Goal: Browse casually: Explore the website without a specific task or goal

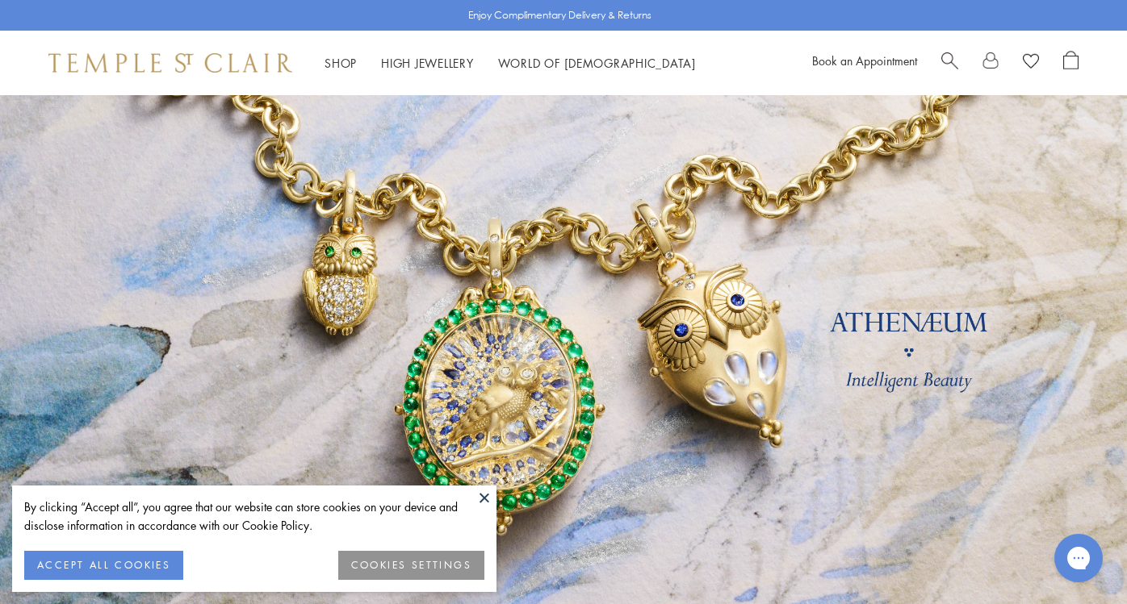
click at [455, 253] on link at bounding box center [563, 357] width 1127 height 525
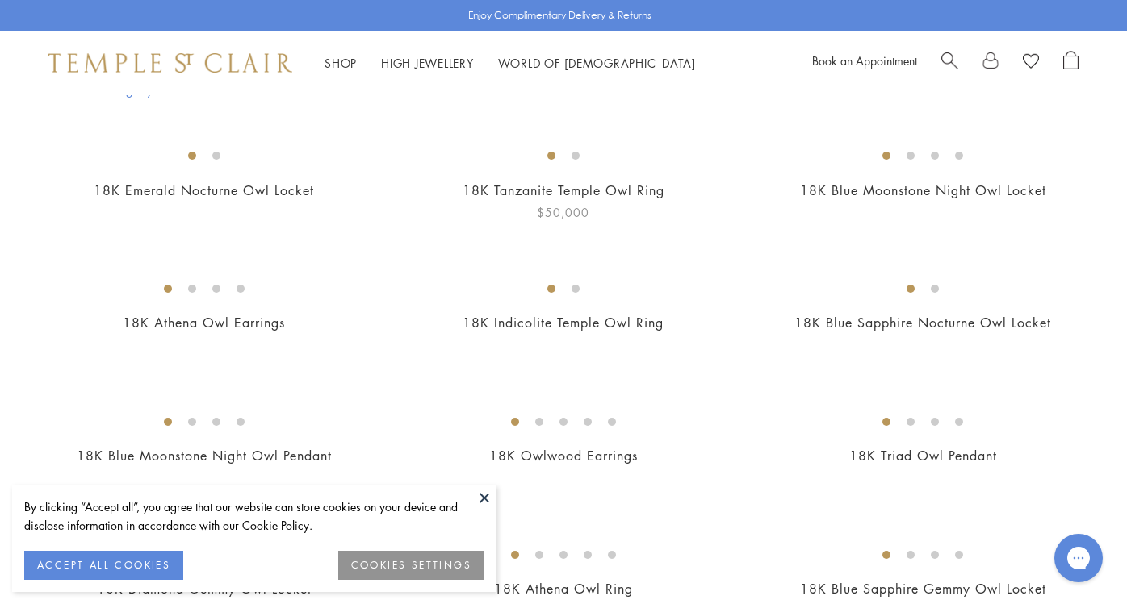
scroll to position [381, 0]
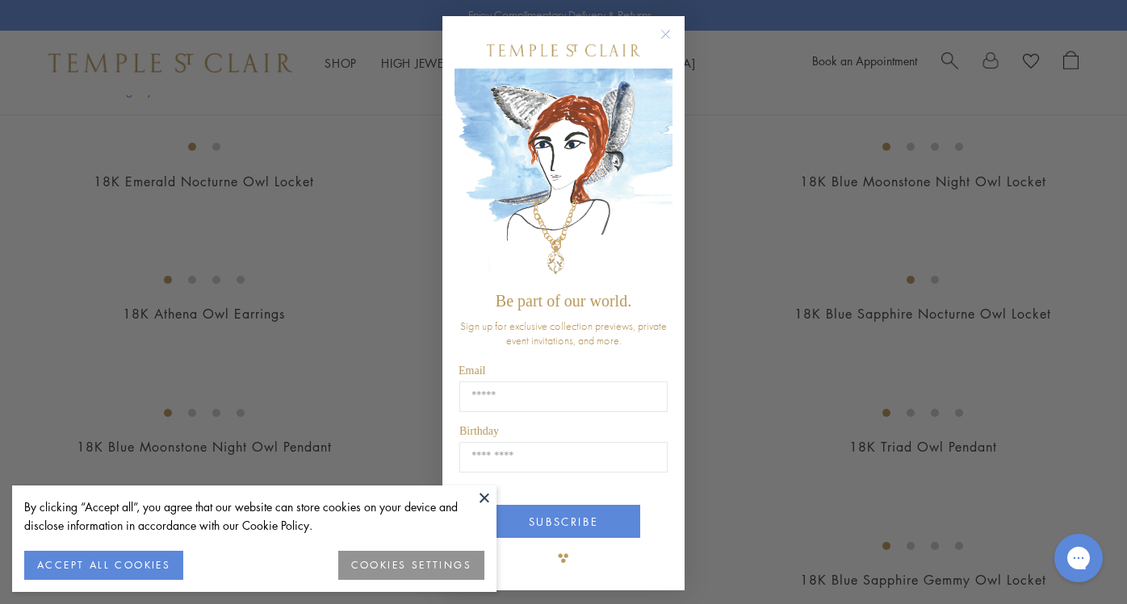
click at [667, 30] on circle "Close dialog" at bounding box center [665, 34] width 19 height 19
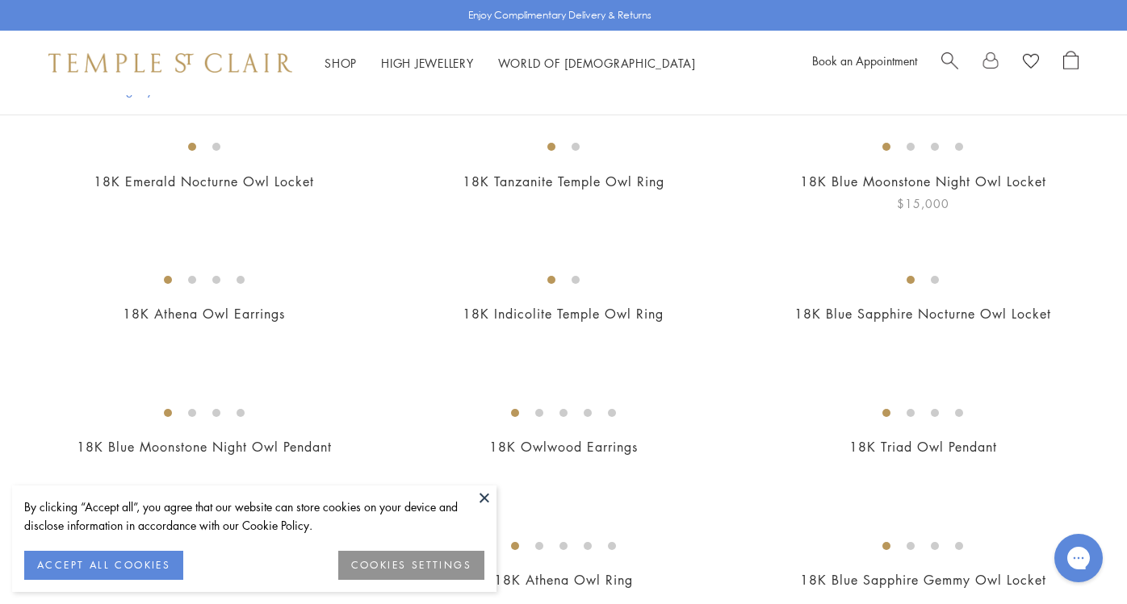
click at [0, 0] on img at bounding box center [0, 0] width 0 height 0
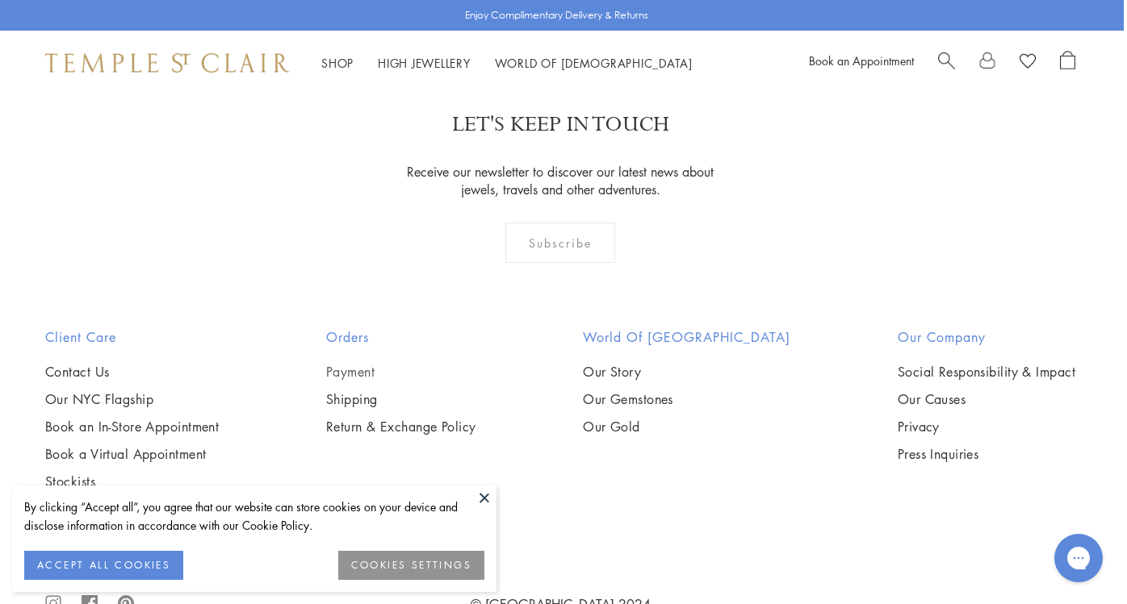
scroll to position [2778, 3]
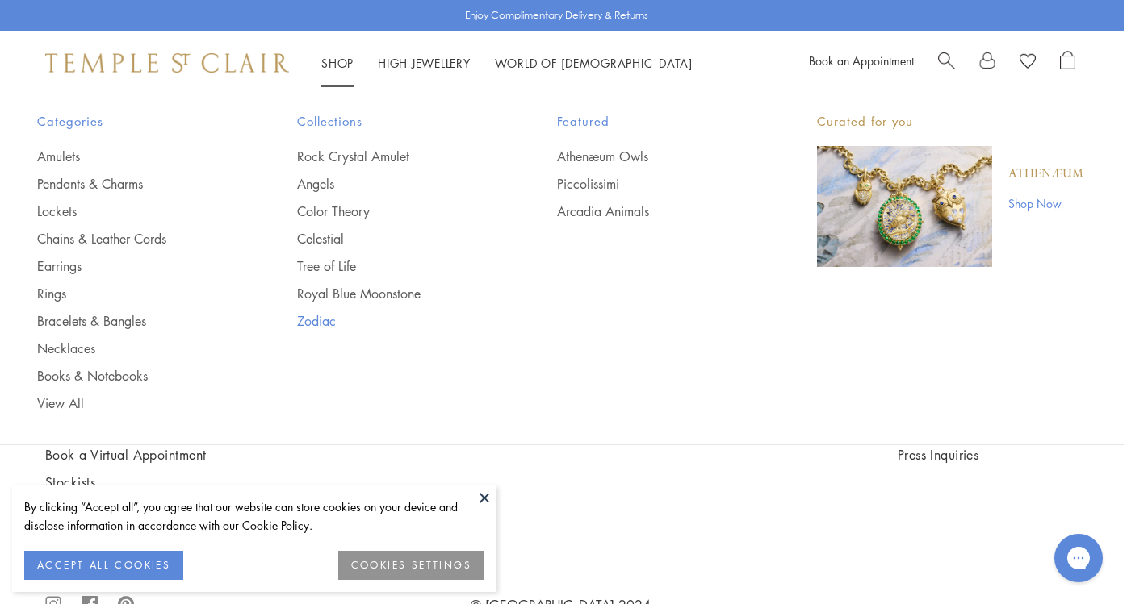
click at [324, 321] on link "Zodiac" at bounding box center [394, 321] width 195 height 18
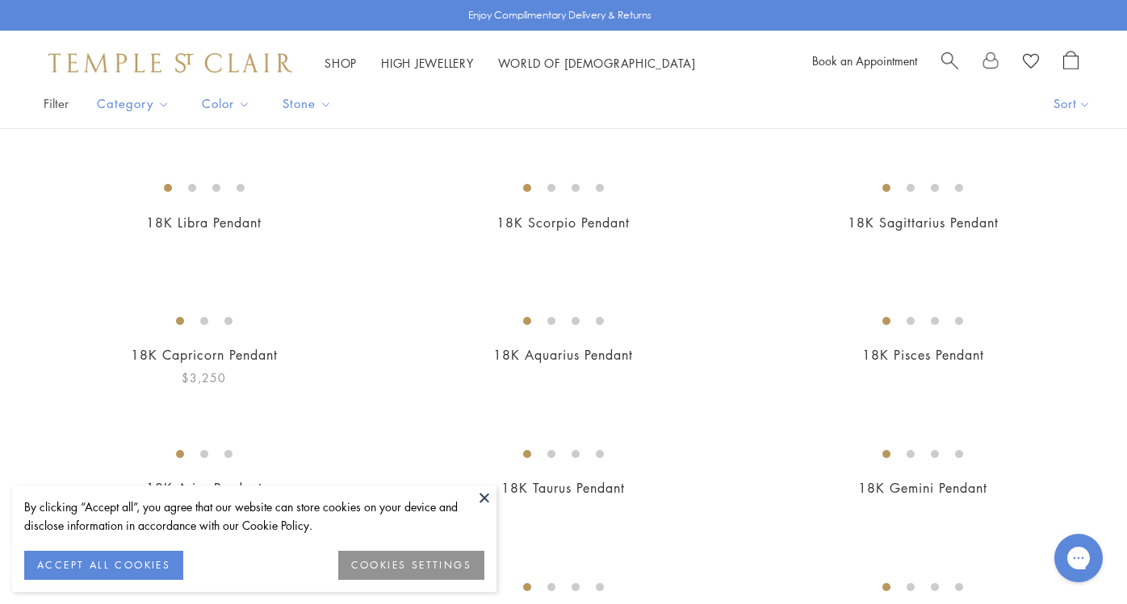
scroll to position [340, 0]
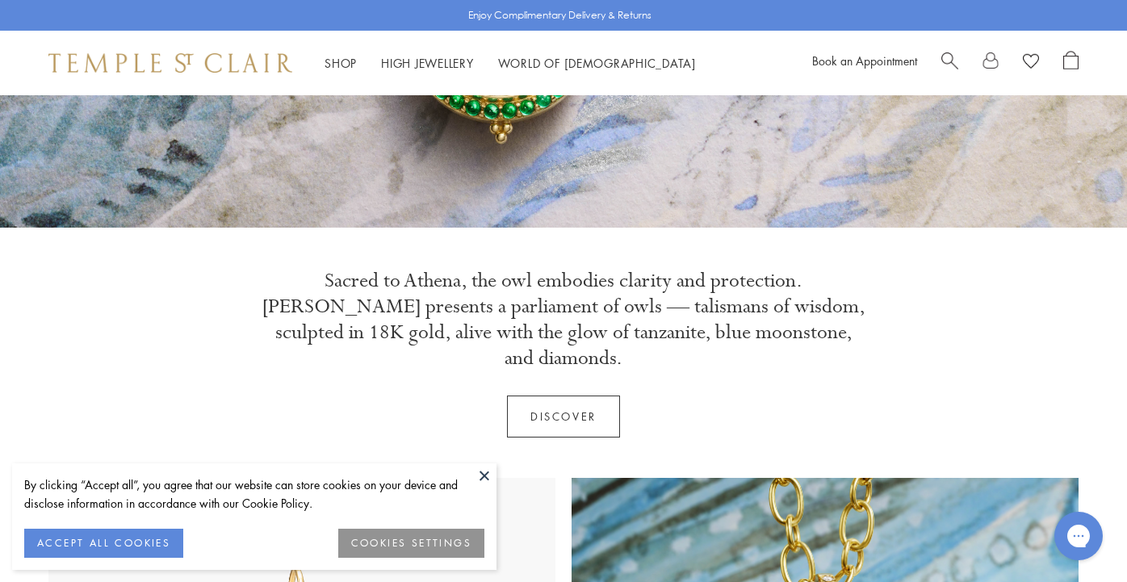
scroll to position [394, 0]
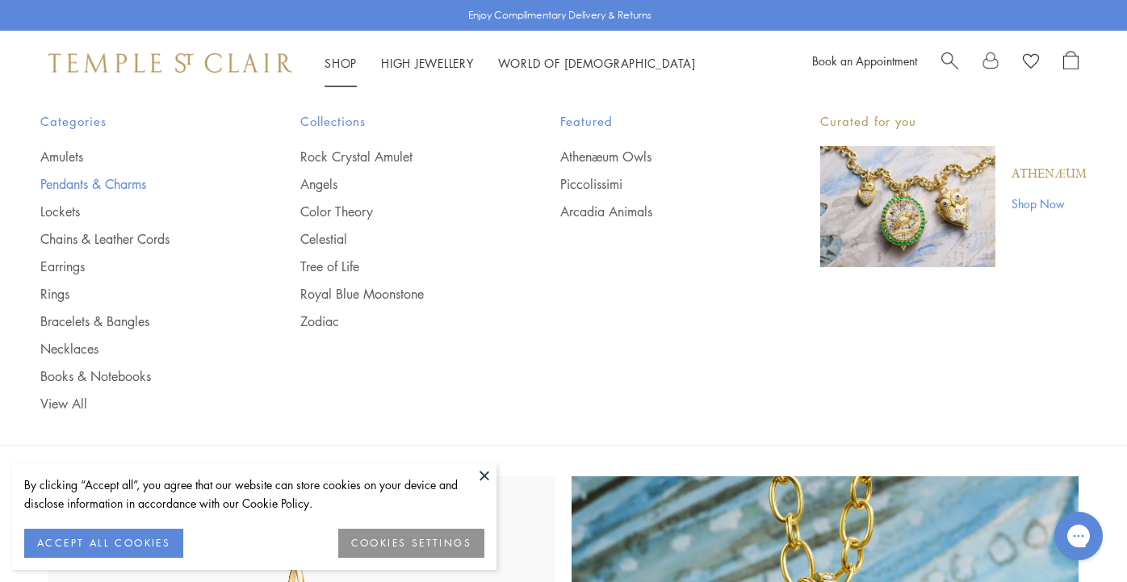
click at [123, 180] on link "Pendants & Charms" at bounding box center [137, 184] width 195 height 18
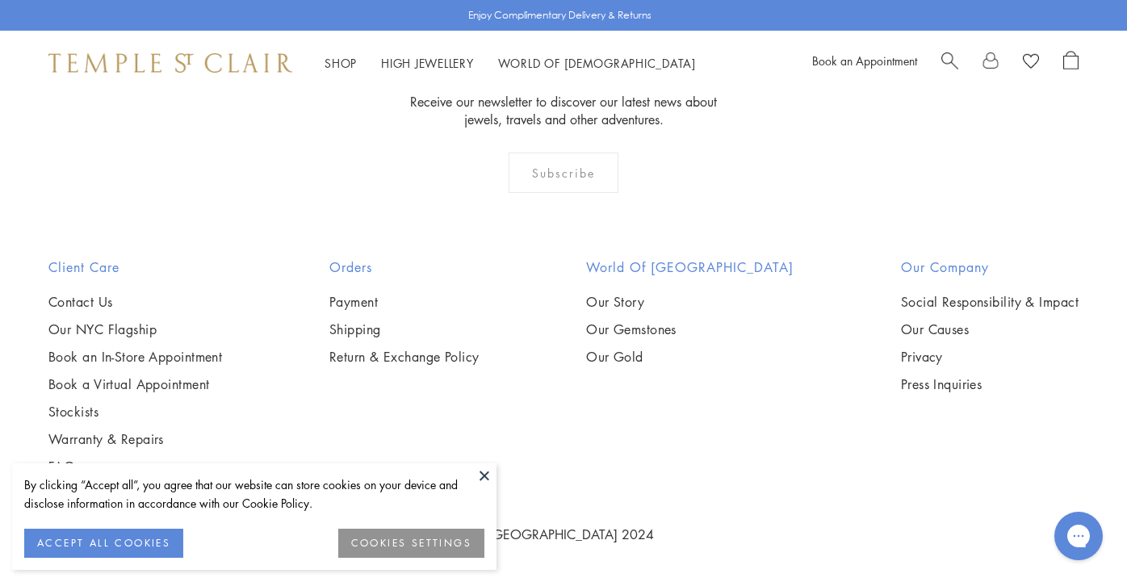
scroll to position [9492, 0]
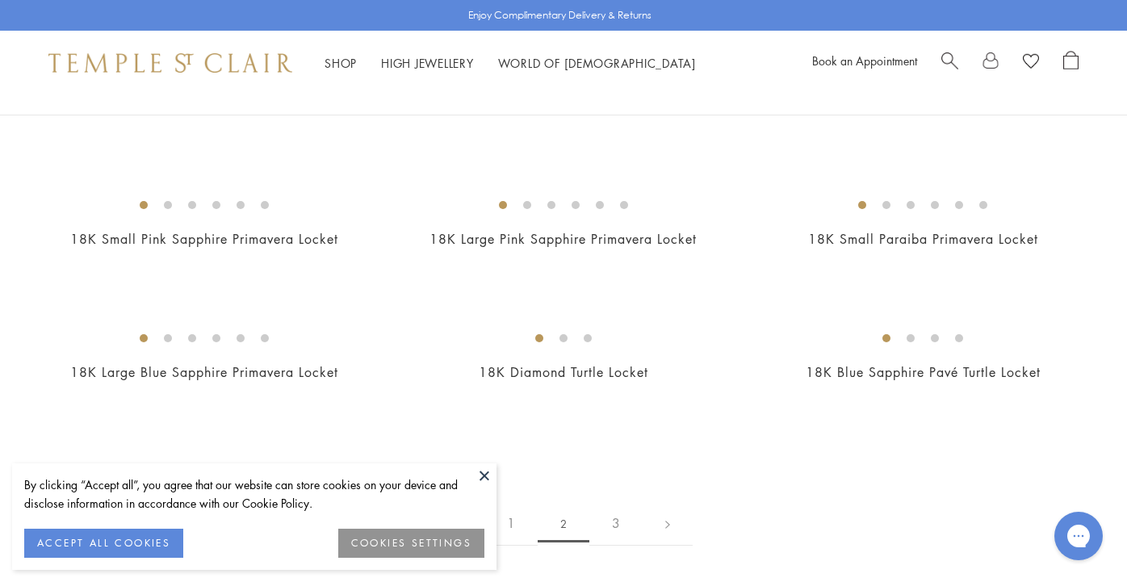
scroll to position [2378, 0]
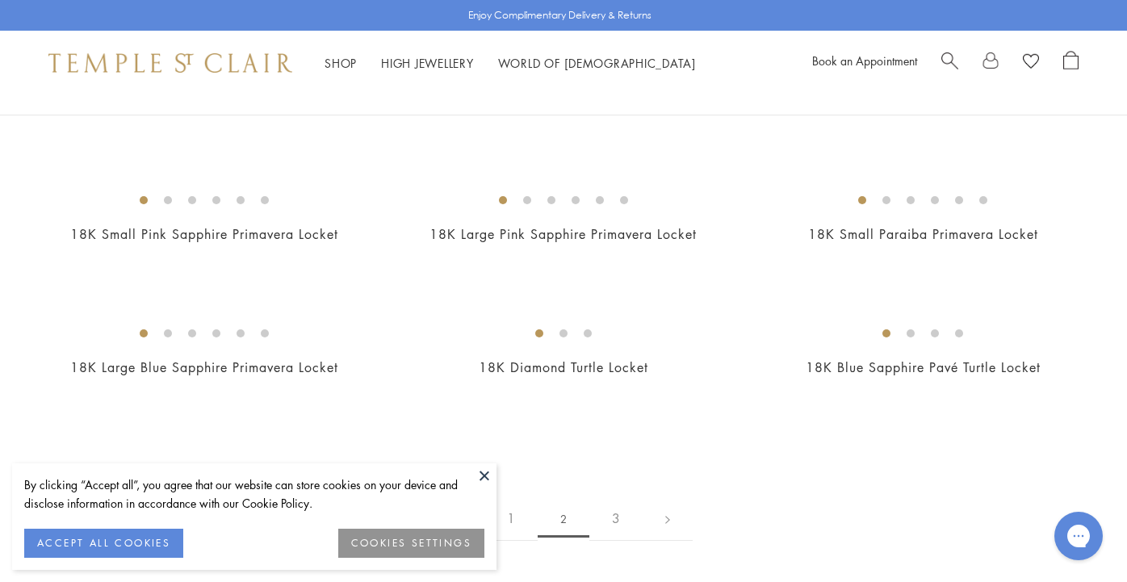
click at [0, 0] on img at bounding box center [0, 0] width 0 height 0
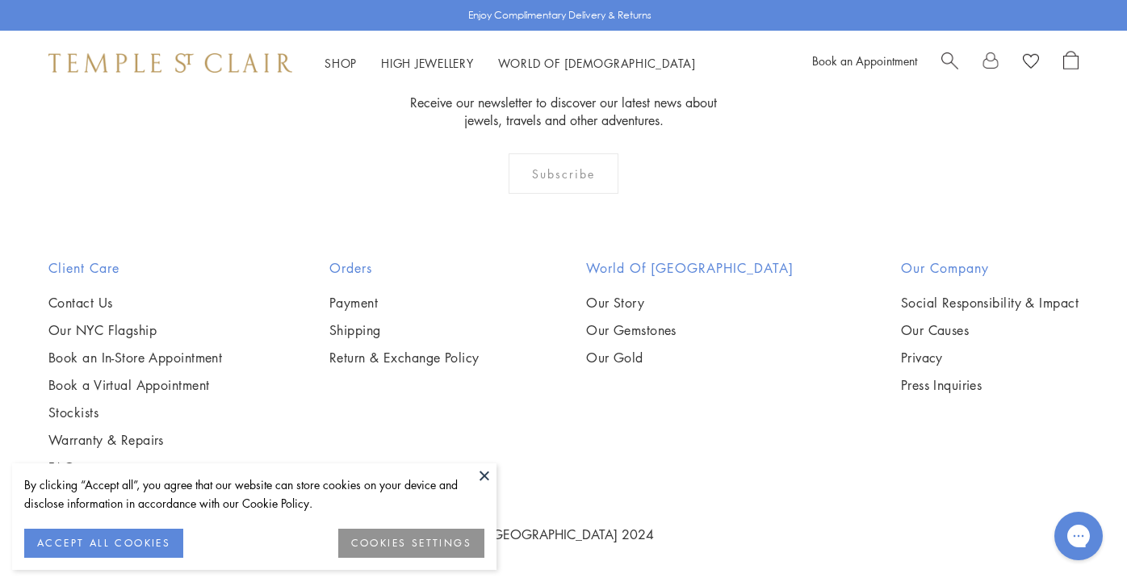
scroll to position [8345, 0]
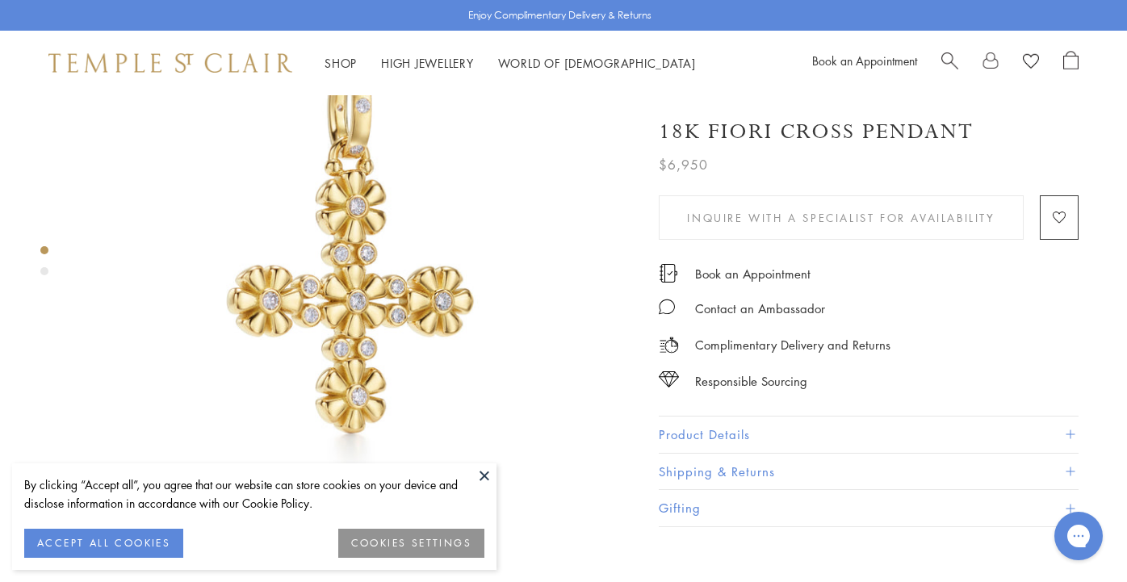
scroll to position [148, 0]
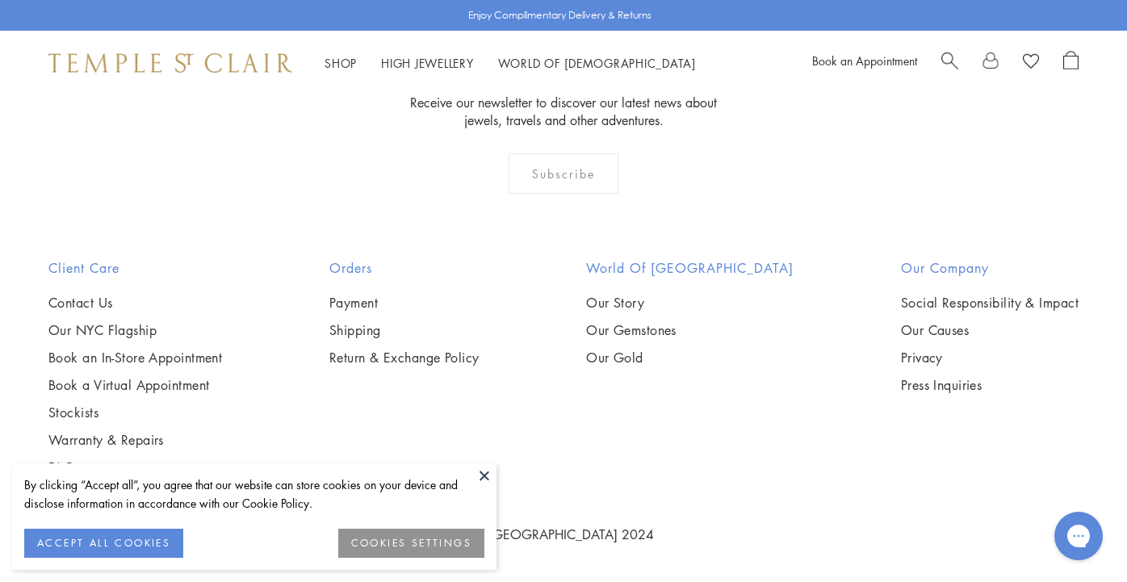
scroll to position [1750, 0]
click at [482, 479] on button at bounding box center [484, 475] width 24 height 24
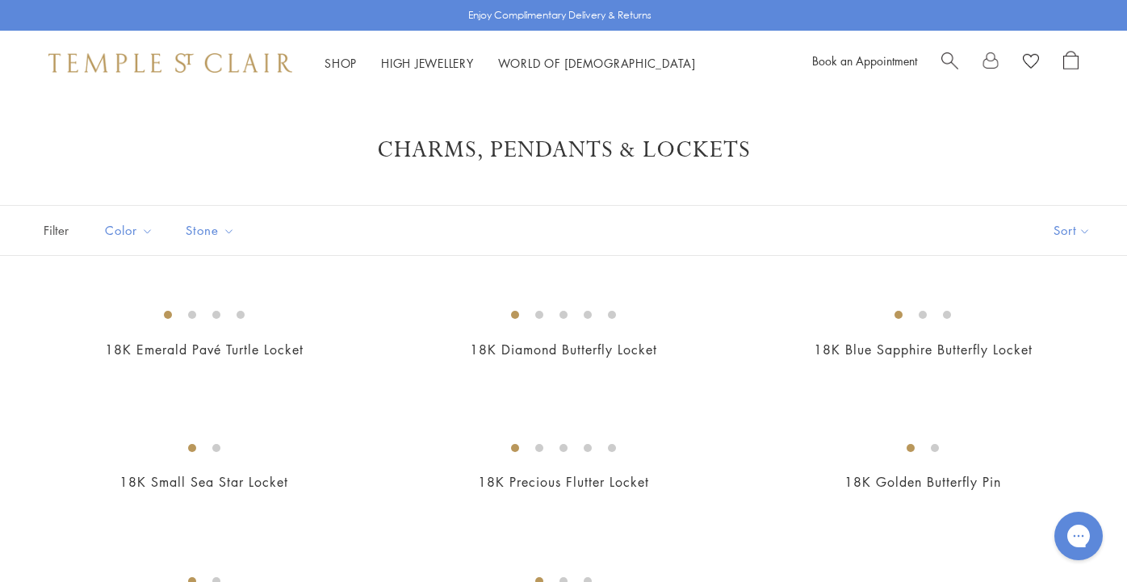
scroll to position [0, 0]
